Goal: Information Seeking & Learning: Learn about a topic

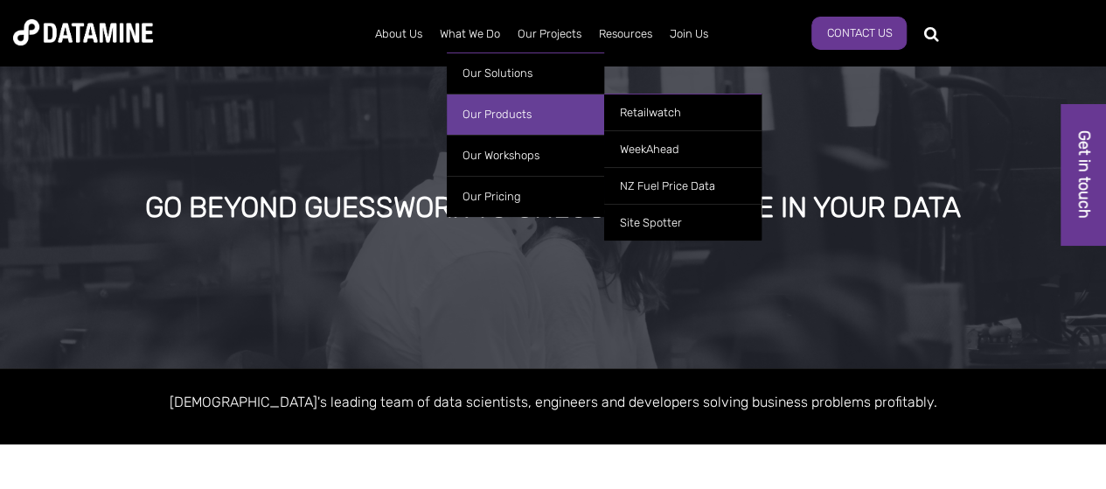
click at [485, 110] on link "Our Products" at bounding box center [525, 114] width 157 height 41
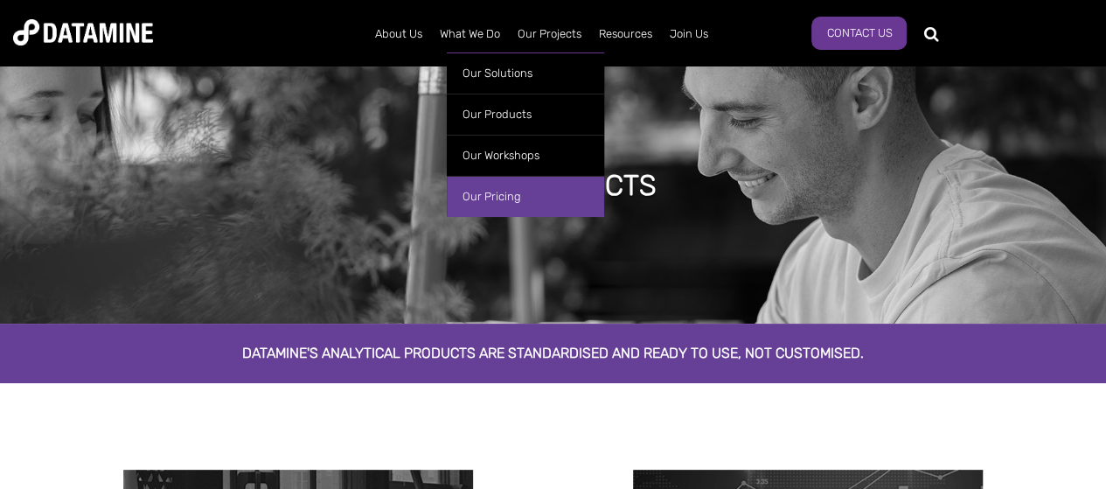
click at [495, 193] on link "Our Pricing" at bounding box center [525, 196] width 157 height 41
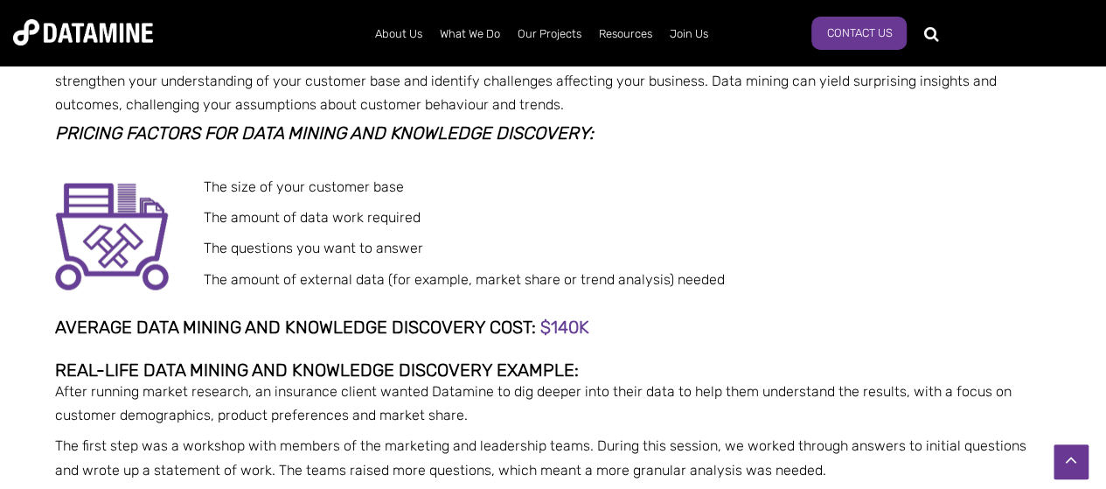
scroll to position [2139, 0]
